Goal: Navigation & Orientation: Go to known website

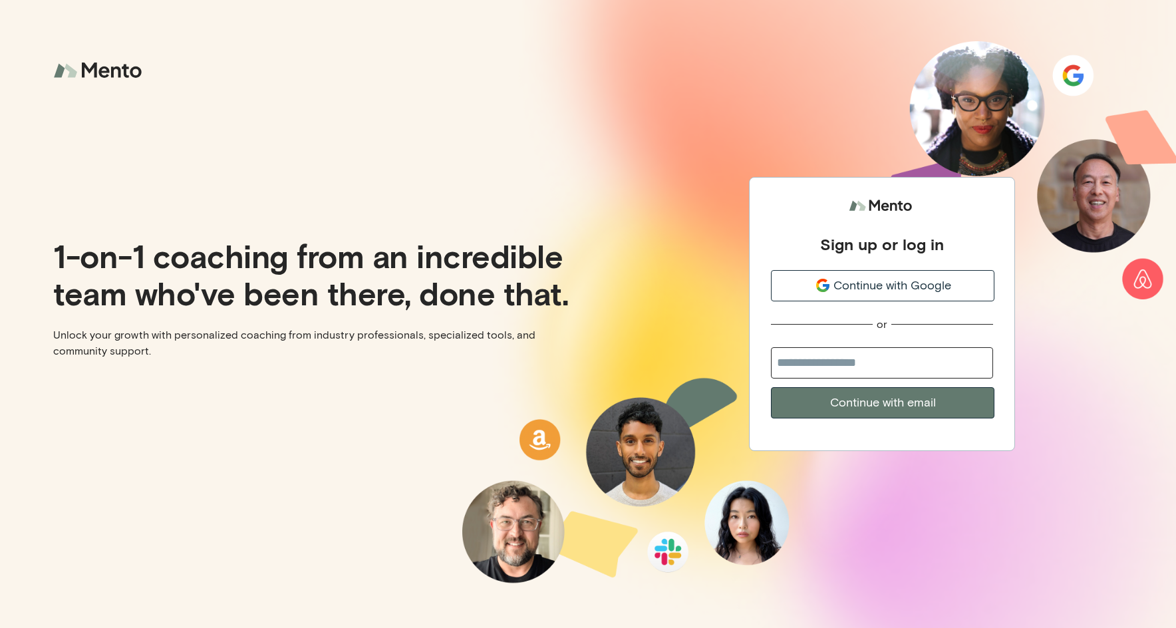
click at [887, 366] on input "email" at bounding box center [882, 362] width 222 height 31
type input "**********"
click at [897, 414] on button "Continue with email" at bounding box center [883, 402] width 224 height 31
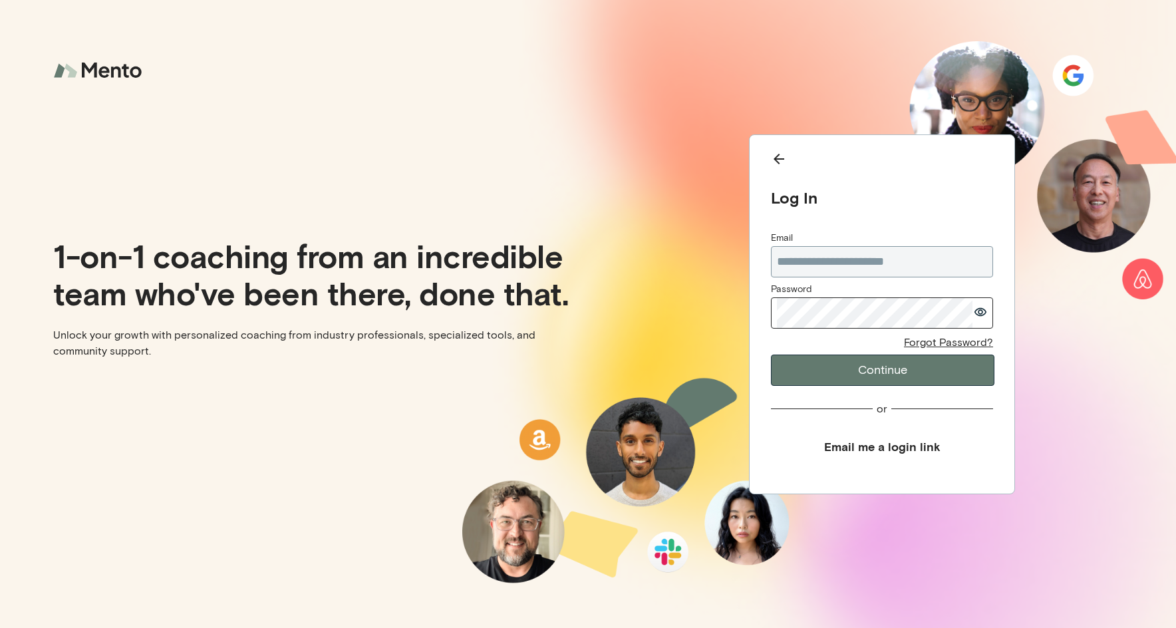
click at [878, 374] on button "Continue" at bounding box center [883, 370] width 224 height 31
